Goal: Transaction & Acquisition: Obtain resource

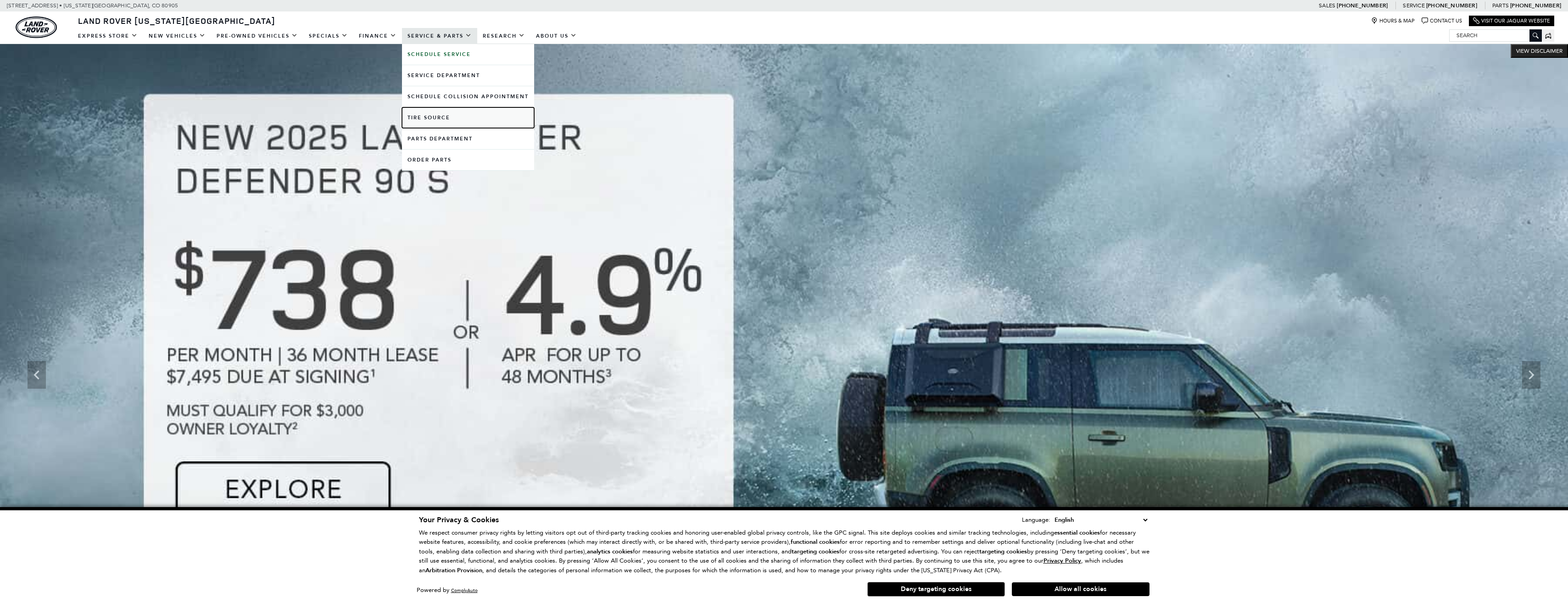
click at [432, 120] on link "Tire Source" at bounding box center [467, 117] width 132 height 21
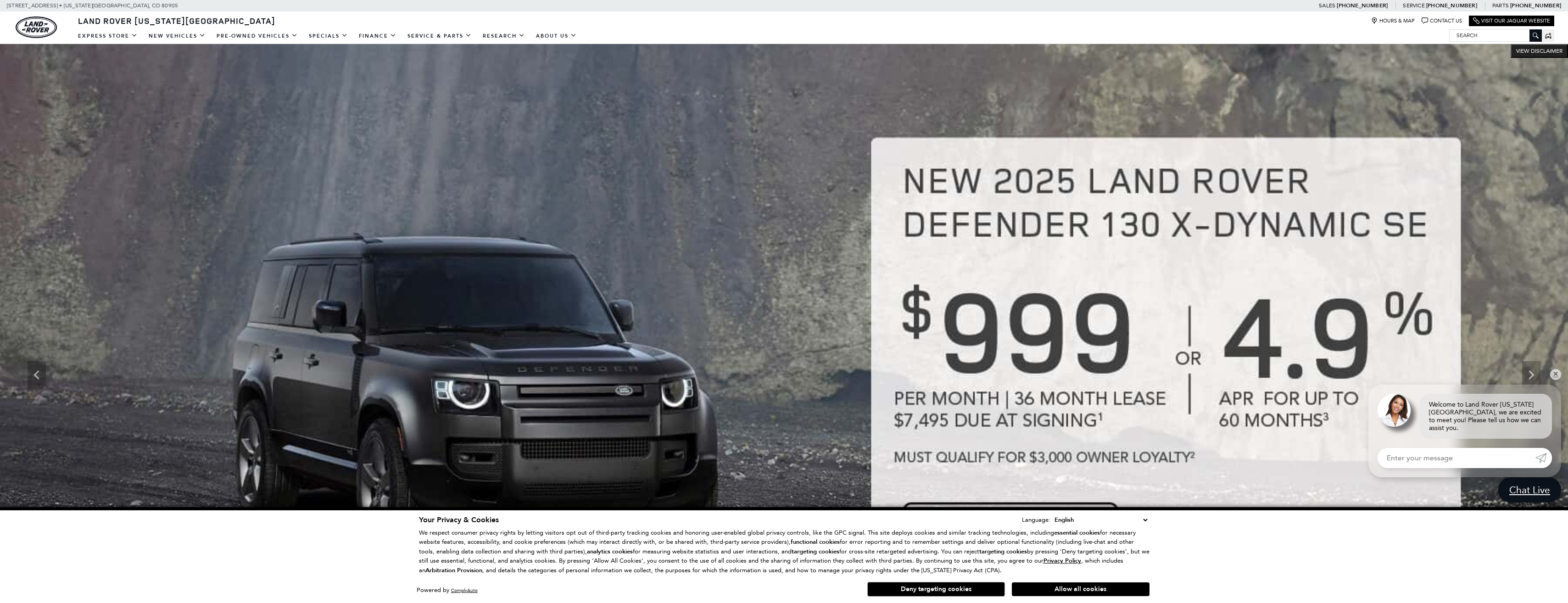
click at [465, 82] on img at bounding box center [784, 375] width 1568 height 662
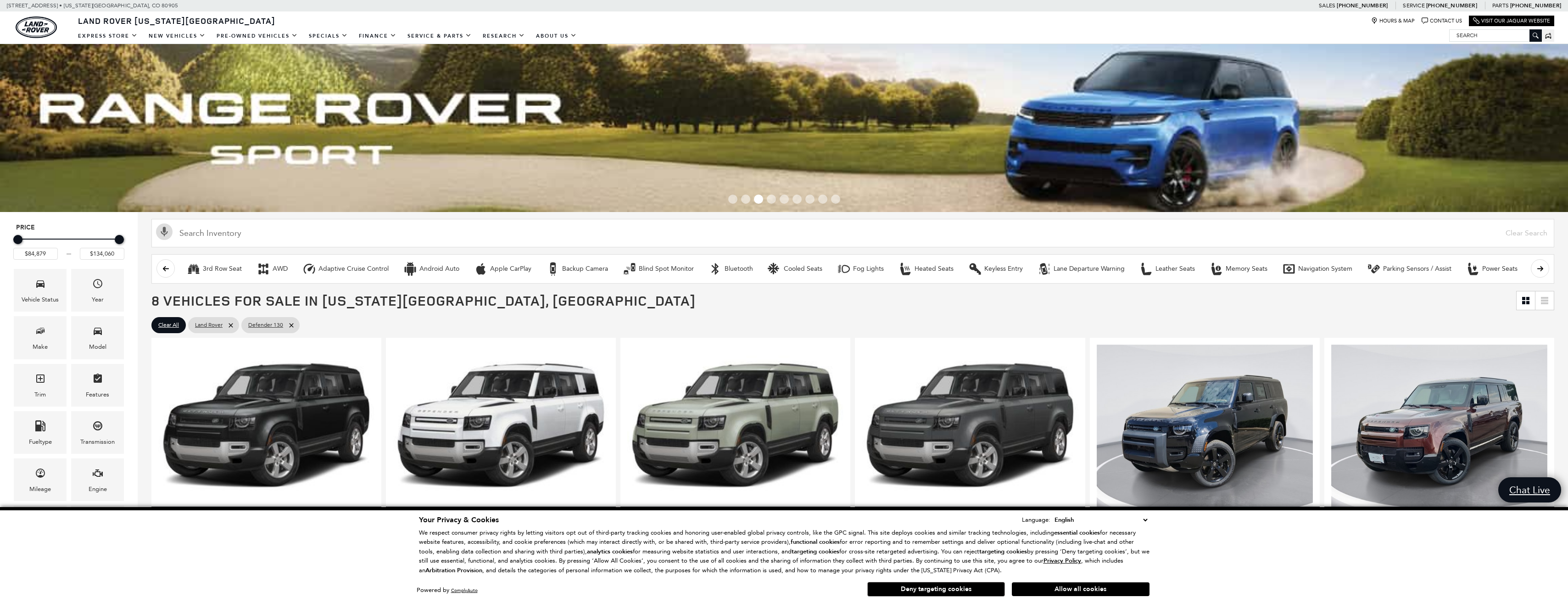
click at [277, 26] on div "Land Rover Colorado Springs Hours & Map Contact Us Visit Our Jaguar Website" at bounding box center [784, 19] width 1568 height 16
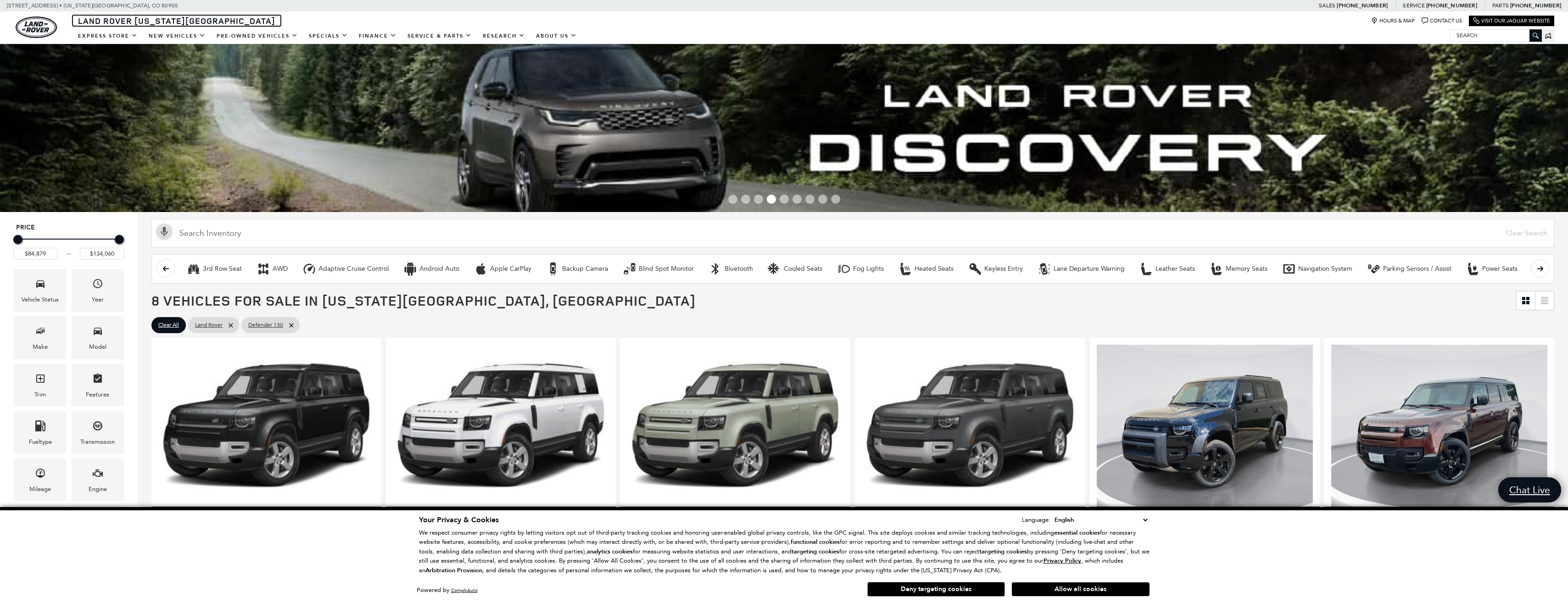
click at [188, 18] on span "Land Rover [US_STATE][GEOGRAPHIC_DATA]" at bounding box center [177, 21] width 197 height 11
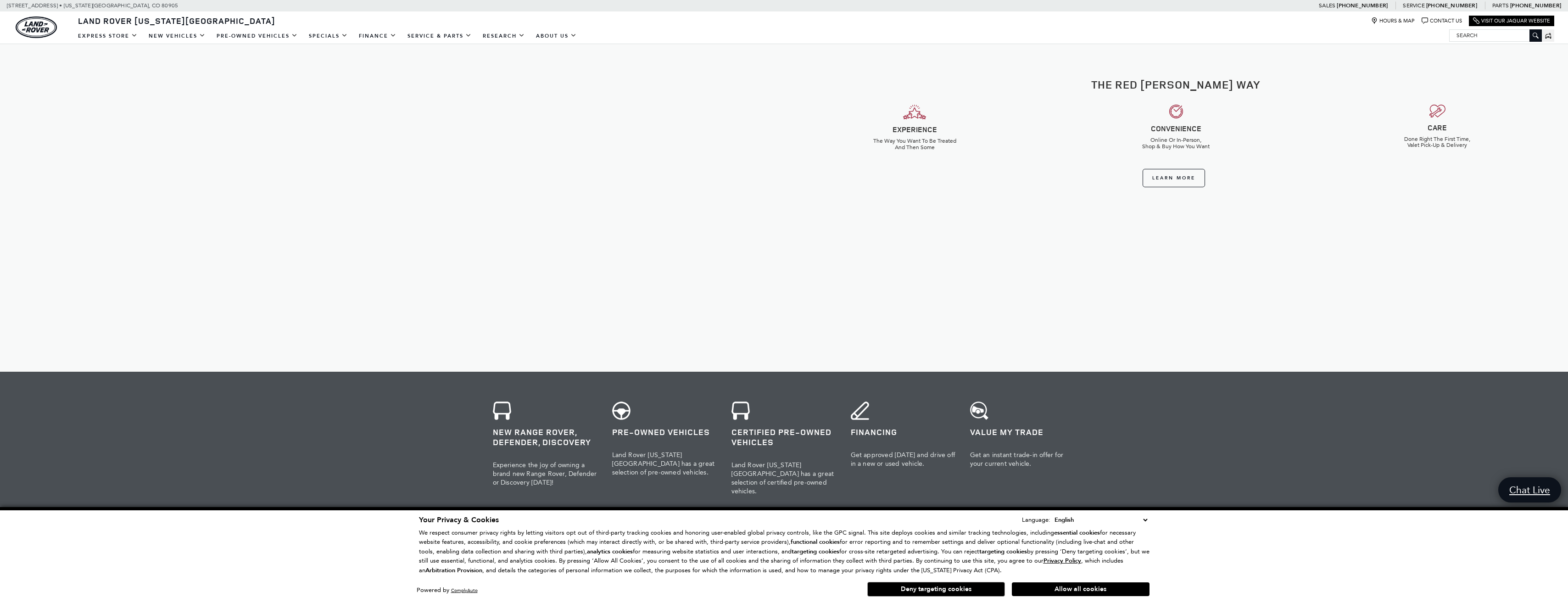
scroll to position [825, 0]
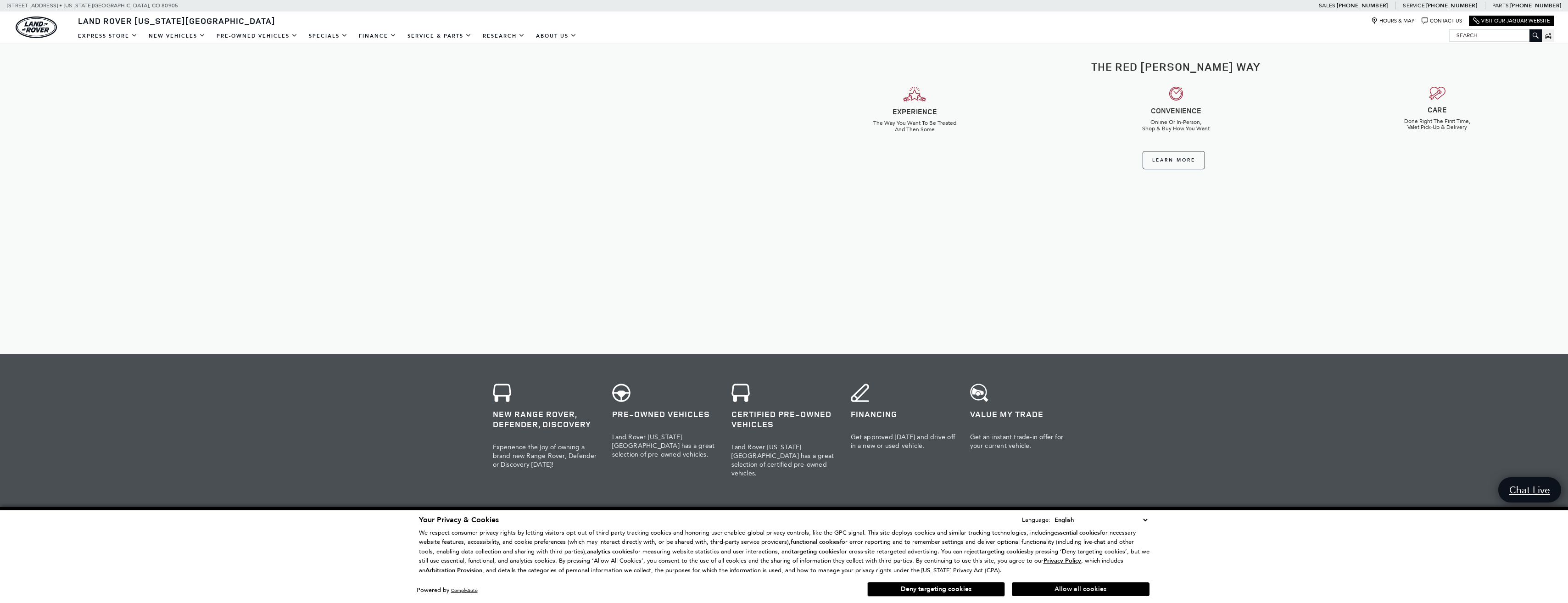
click at [1045, 588] on button "Allow all cookies" at bounding box center [1080, 589] width 138 height 14
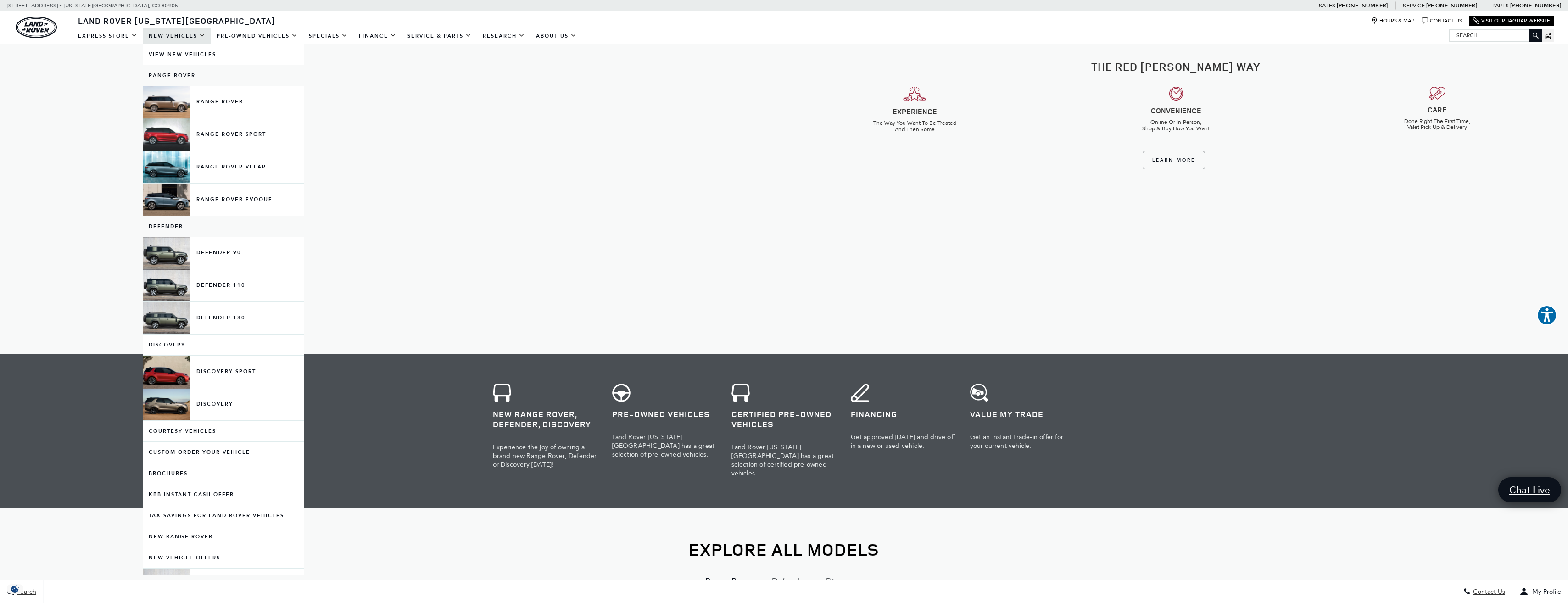
scroll to position [0, 0]
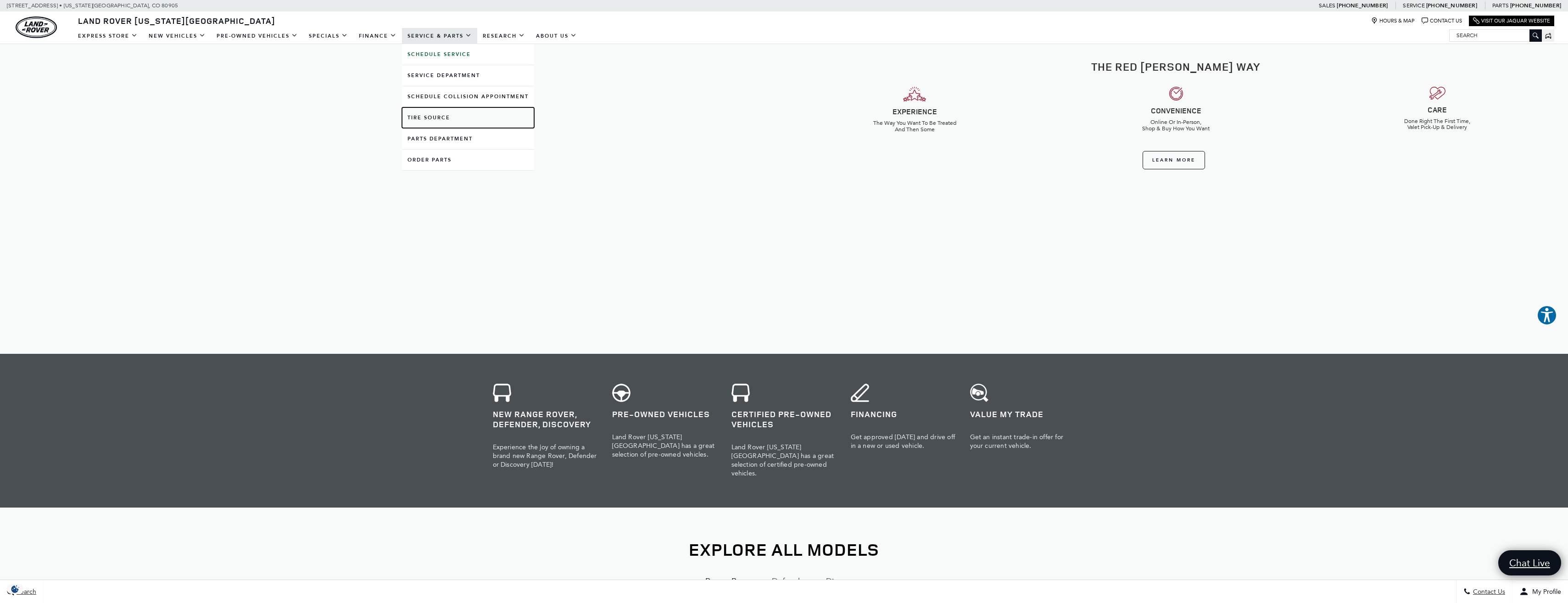
click at [429, 120] on link "Tire Source" at bounding box center [467, 117] width 132 height 21
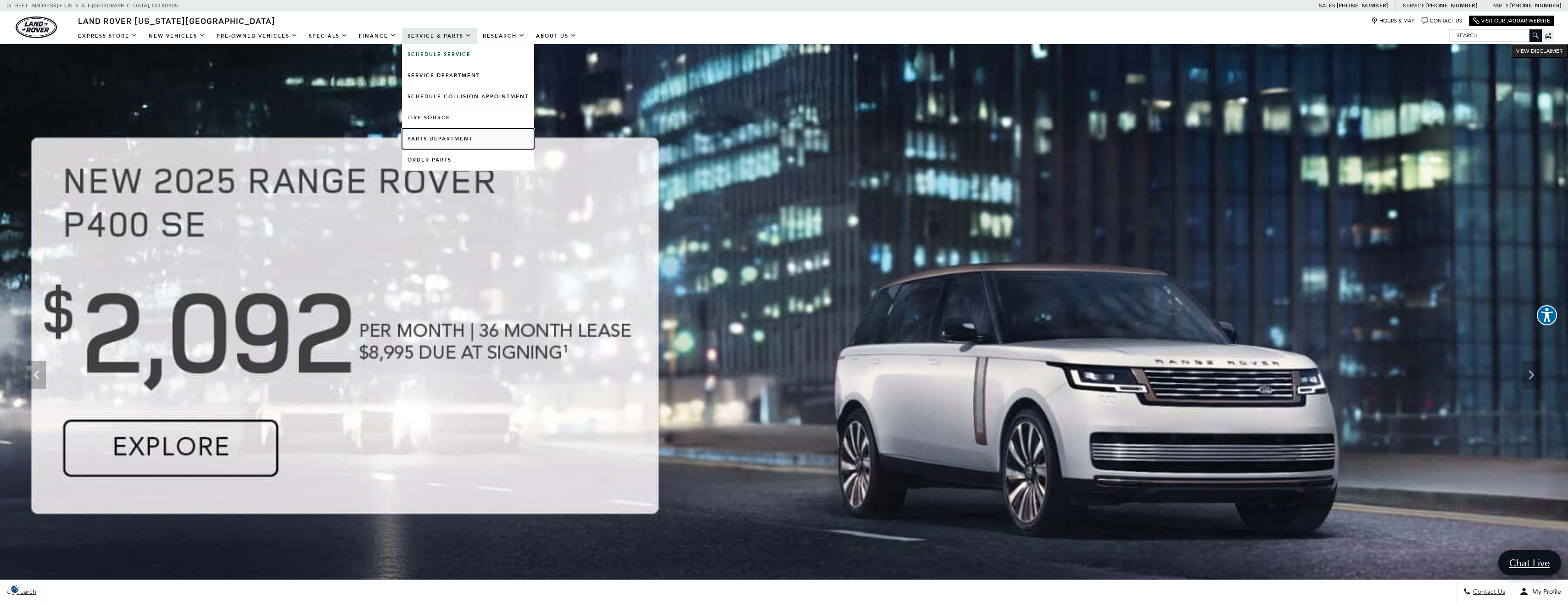
click at [445, 133] on link "Parts Department" at bounding box center [467, 139] width 132 height 21
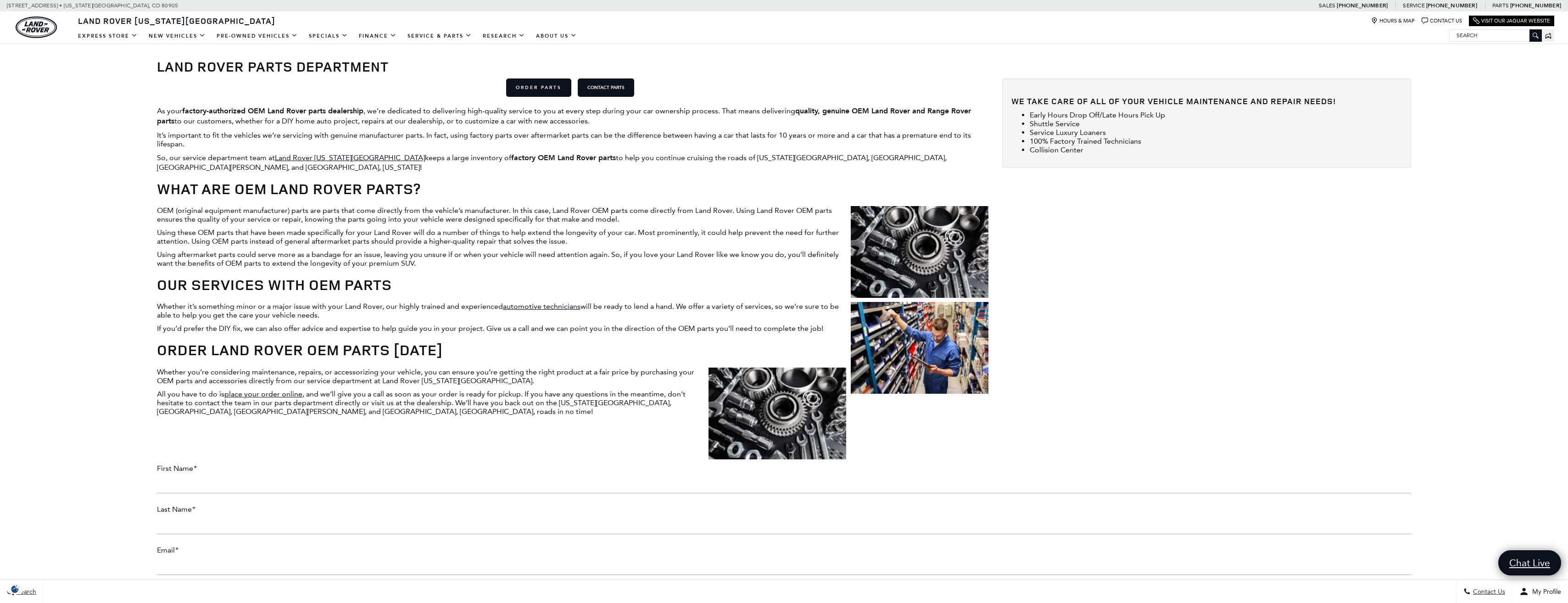
scroll to position [596, 0]
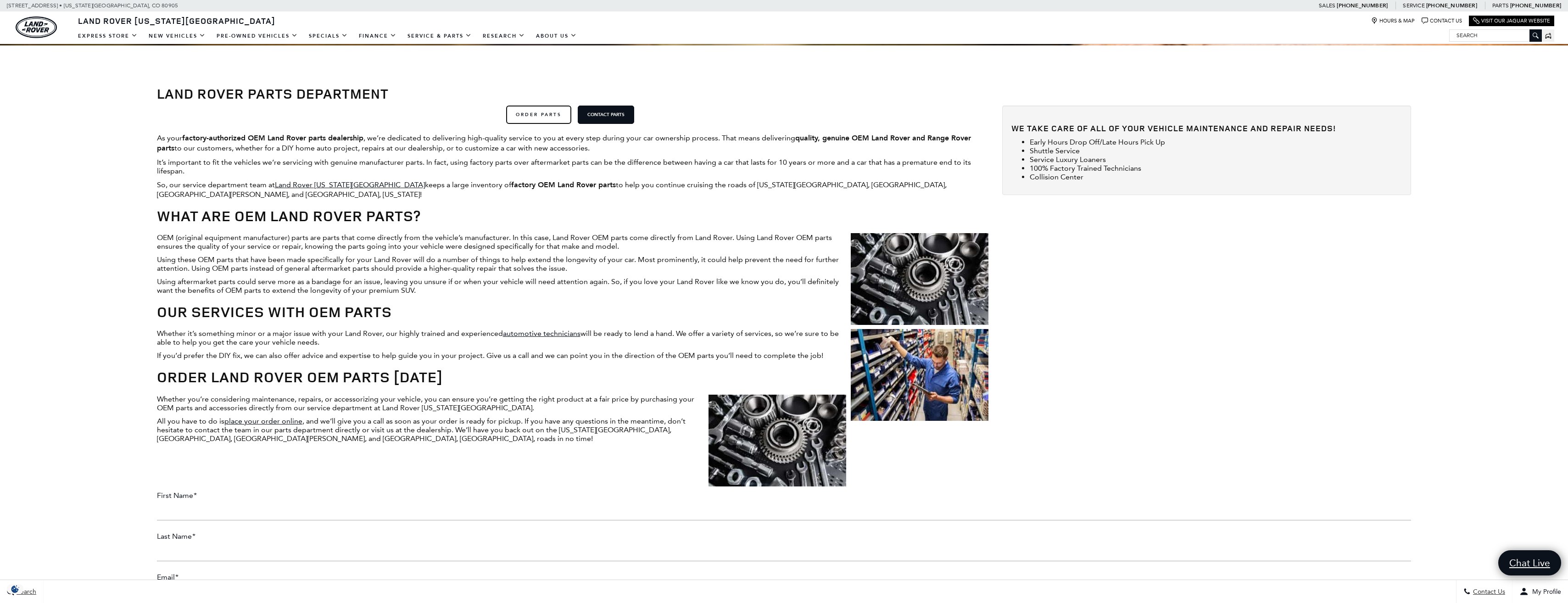
click at [530, 117] on link "ORDER PARTS" at bounding box center [539, 114] width 65 height 18
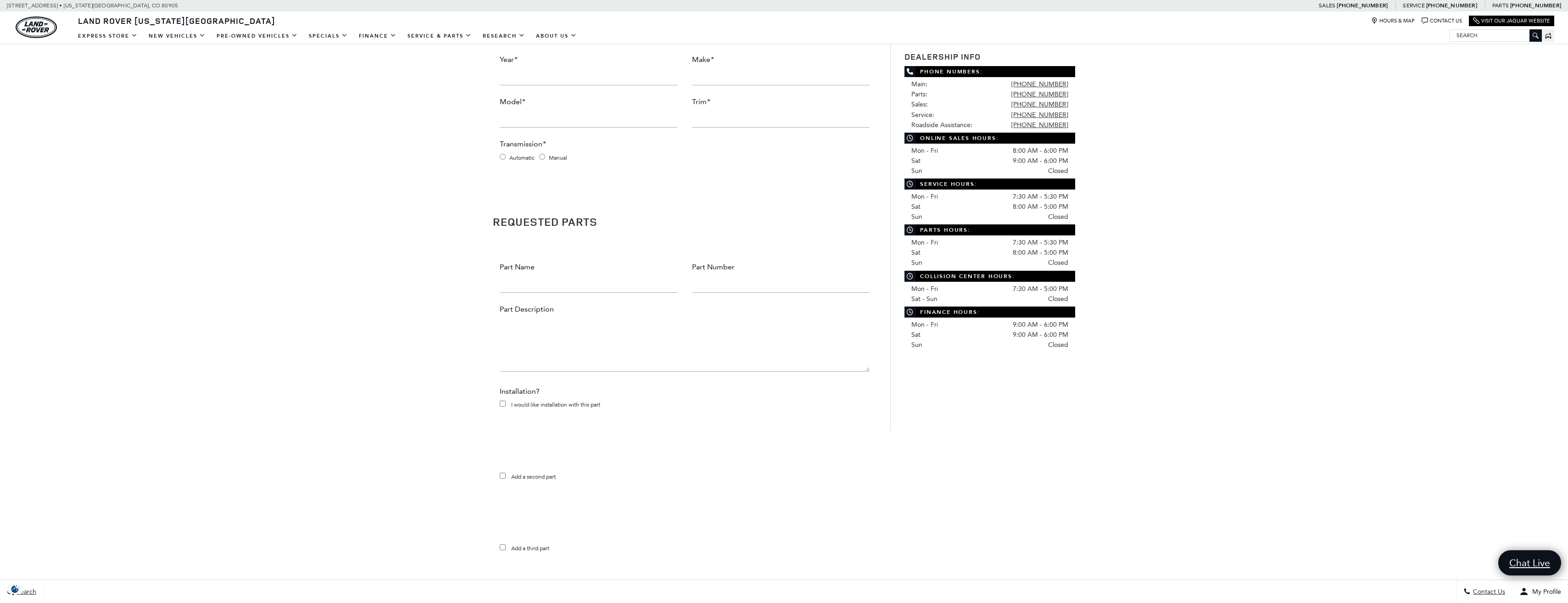
scroll to position [332, 0]
click at [114, 21] on span "Land Rover [US_STATE][GEOGRAPHIC_DATA]" at bounding box center [177, 21] width 197 height 11
